Goal: Information Seeking & Learning: Learn about a topic

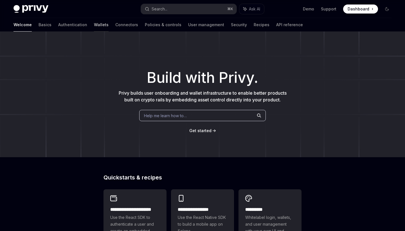
click at [94, 29] on link "Wallets" at bounding box center [101, 24] width 15 height 13
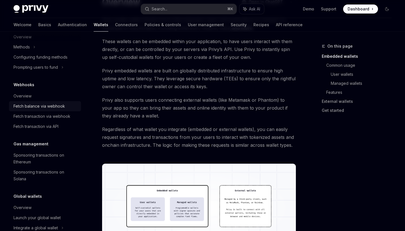
scroll to position [243, 0]
click at [53, 105] on div "Fetch balance via webhook" at bounding box center [38, 105] width 51 height 7
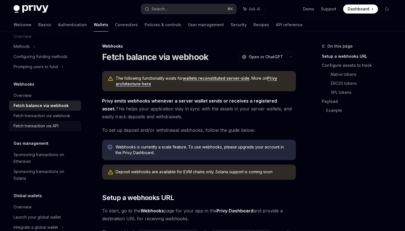
click at [58, 128] on div "Fetch transaction via API" at bounding box center [35, 125] width 45 height 7
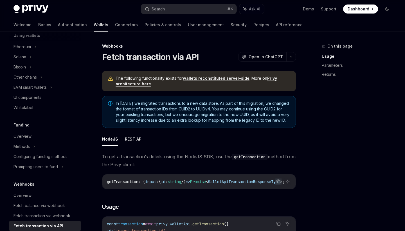
scroll to position [120, 0]
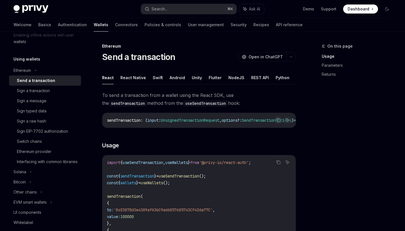
click at [37, 78] on div "Send a transaction" at bounding box center [36, 80] width 38 height 7
click at [260, 78] on button "REST API" at bounding box center [260, 77] width 18 height 13
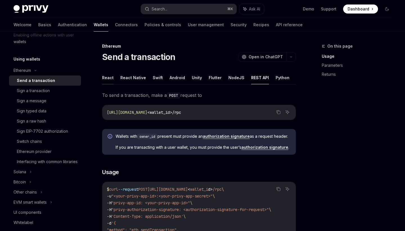
click at [109, 75] on button "React" at bounding box center [108, 77] width 12 height 13
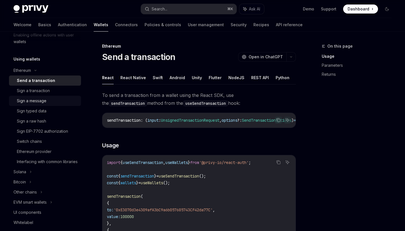
click at [49, 105] on link "Sign a message" at bounding box center [45, 101] width 72 height 10
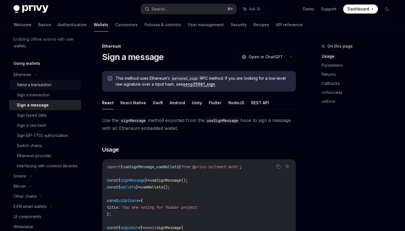
click at [38, 80] on link "Send a transaction" at bounding box center [45, 85] width 72 height 10
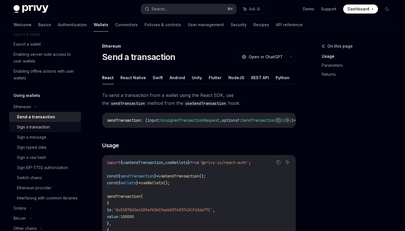
scroll to position [82, 0]
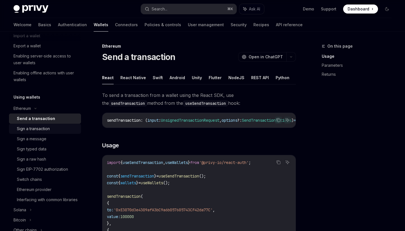
click at [46, 132] on link "Sign a transaction" at bounding box center [45, 128] width 72 height 10
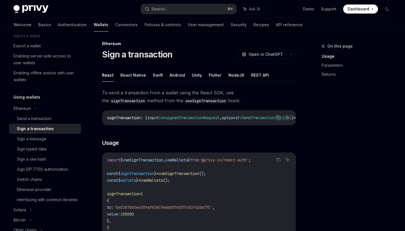
scroll to position [1, 0]
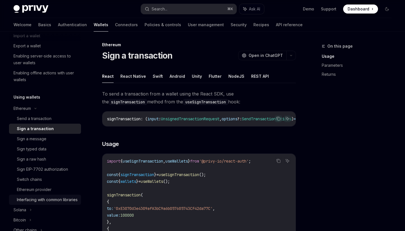
click at [49, 199] on div "Interfacing with common libraries" at bounding box center [47, 199] width 61 height 7
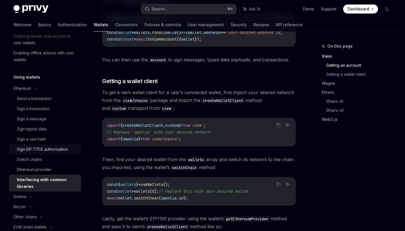
scroll to position [102, 0]
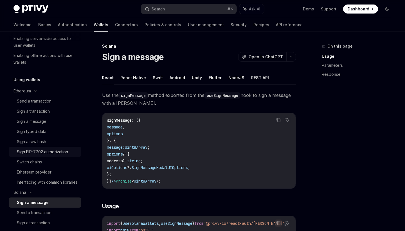
scroll to position [100, 0]
click at [41, 104] on link "Send a transaction" at bounding box center [45, 101] width 72 height 10
type textarea "*"
